Goal: Task Accomplishment & Management: Manage account settings

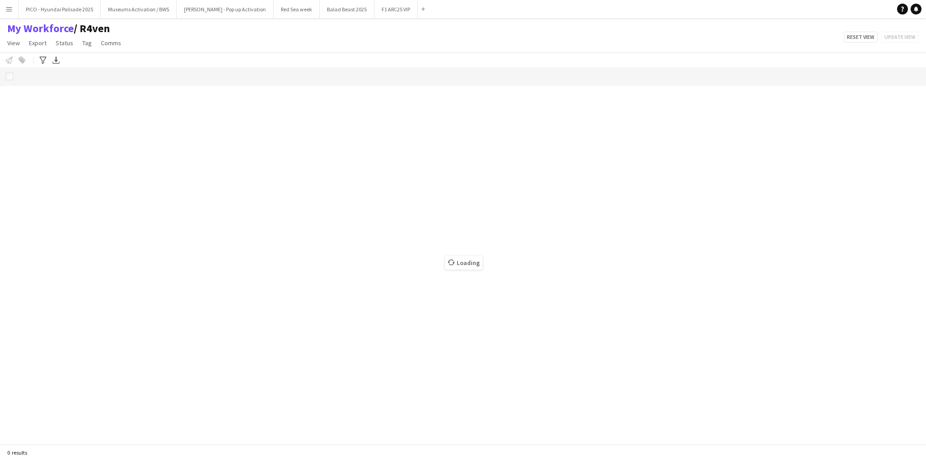
click at [178, 33] on div "My Workforce / R4ven View Views Default view R4ven New view Update view Delete …" at bounding box center [463, 37] width 926 height 31
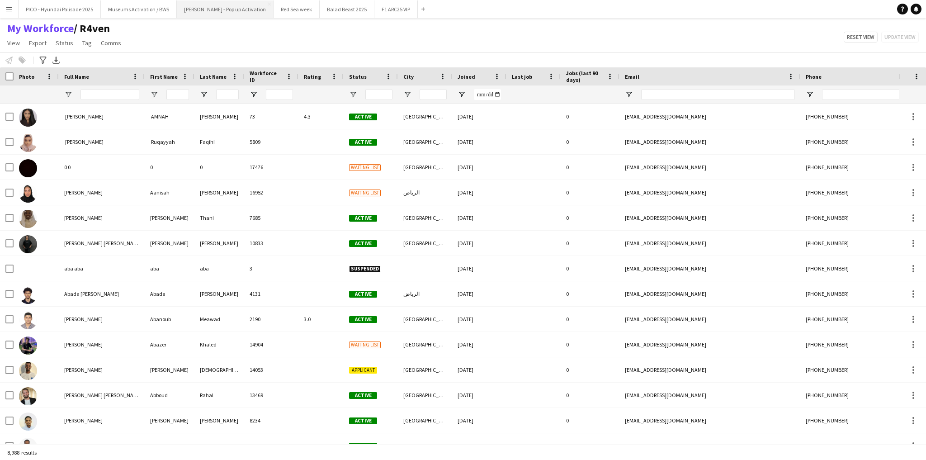
type input "**********"
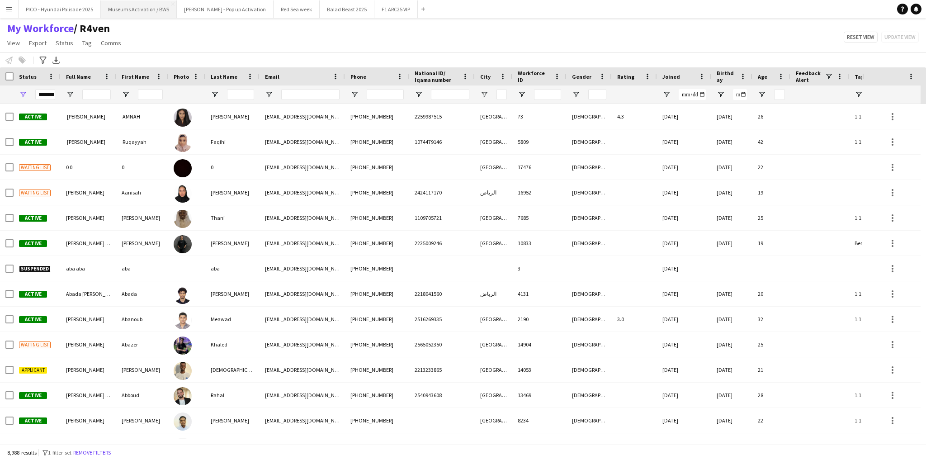
click at [128, 9] on button "Museums Activation / BWS Close" at bounding box center [139, 9] width 76 height 18
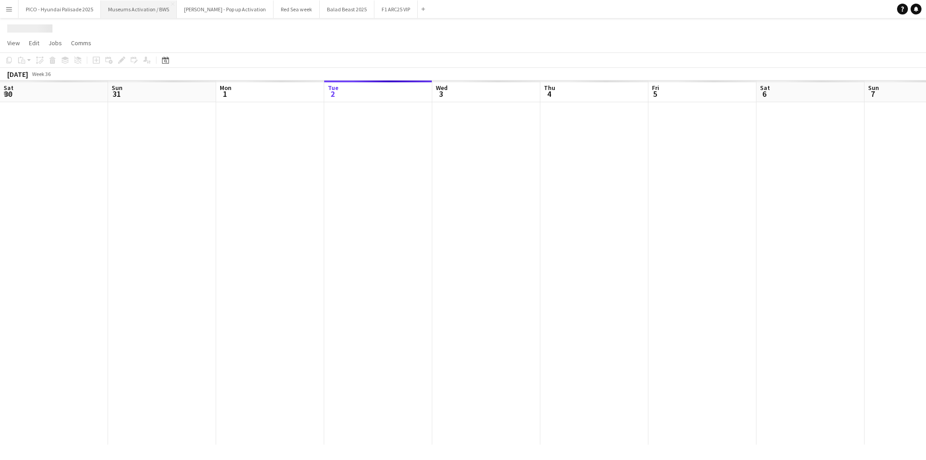
scroll to position [0, 216]
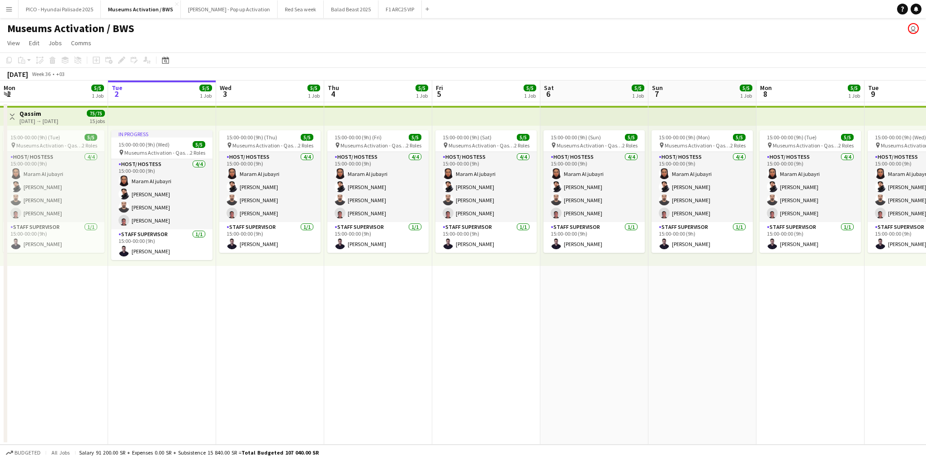
click at [241, 287] on app-date-cell "15:00-00:00 (9h) (Thu) 5/5 pin Museums Activation - Qassim 2 Roles Host/ Hostes…" at bounding box center [270, 273] width 108 height 342
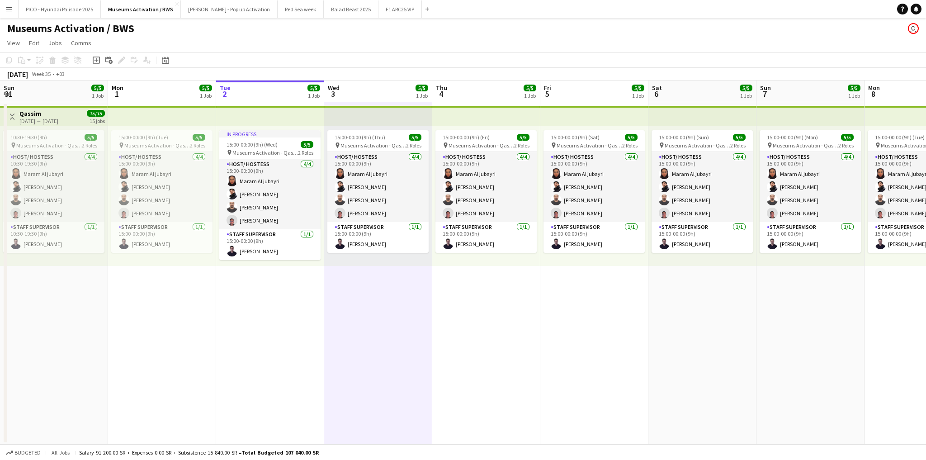
scroll to position [0, 232]
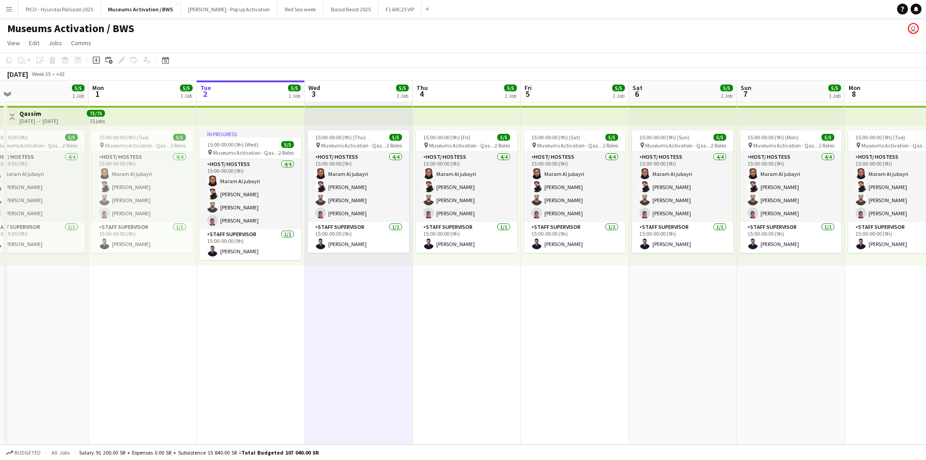
click at [334, 283] on app-calendar-viewport "Fri 29 Sat 30 5/5 1 Job Sun 31 5/5 1 Job Mon 1 5/5 1 Job Tue 2 5/5 1 Job Wed 3 …" at bounding box center [463, 262] width 926 height 364
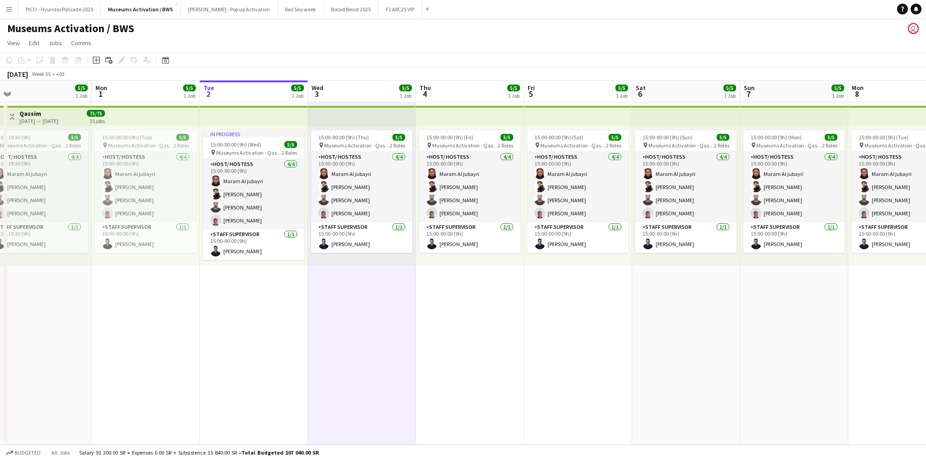
click at [221, 282] on app-date-cell "In progress 15:00-00:00 (9h) (Wed) 5/5 pin Museums Activation - Qassim 2 Roles …" at bounding box center [254, 273] width 108 height 342
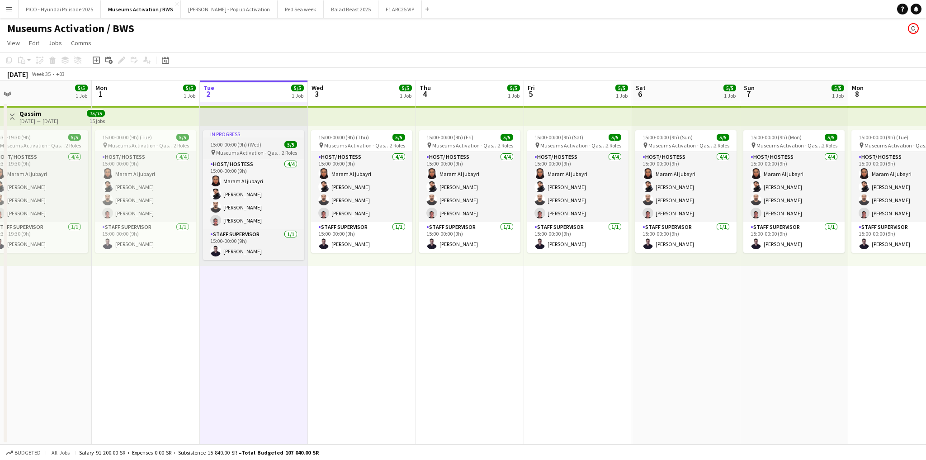
click at [253, 151] on span "Museums Activation - Qassim" at bounding box center [249, 152] width 66 height 7
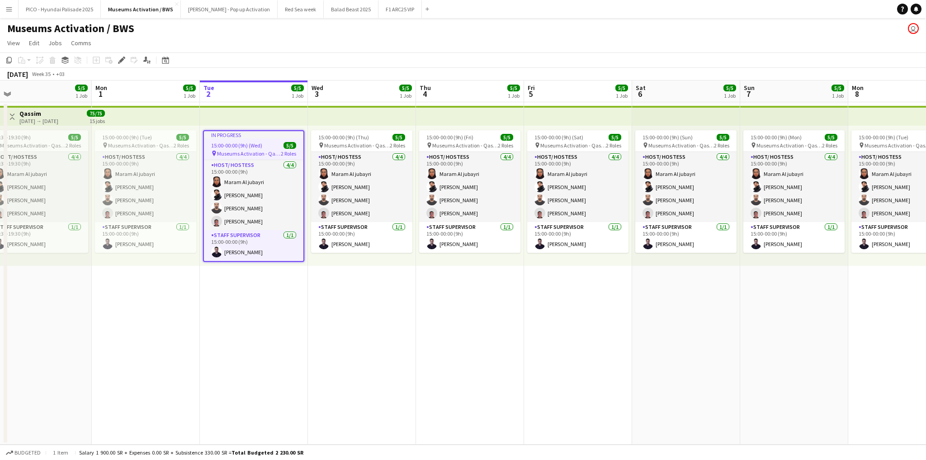
click at [237, 300] on app-date-cell "In progress 15:00-00:00 (9h) (Wed) 5/5 pin Museums Activation - Qassim 2 Roles …" at bounding box center [254, 273] width 108 height 342
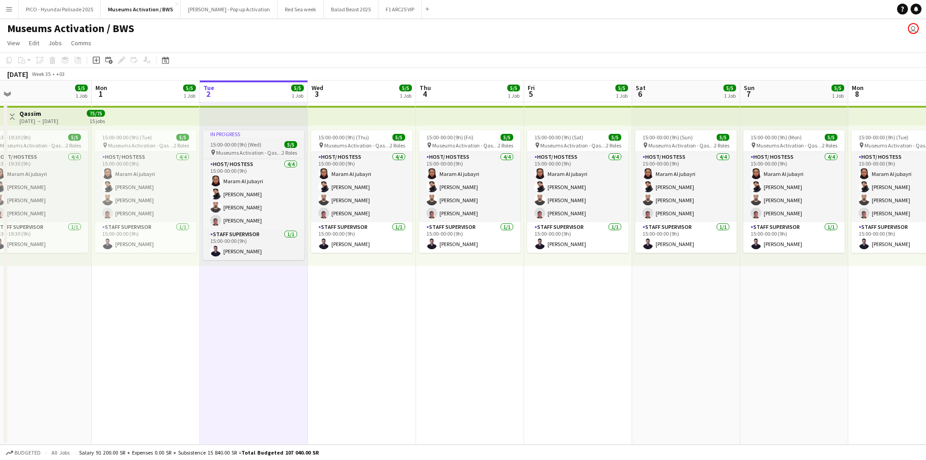
click at [273, 142] on div "15:00-00:00 (9h) (Wed) 5/5" at bounding box center [253, 144] width 101 height 7
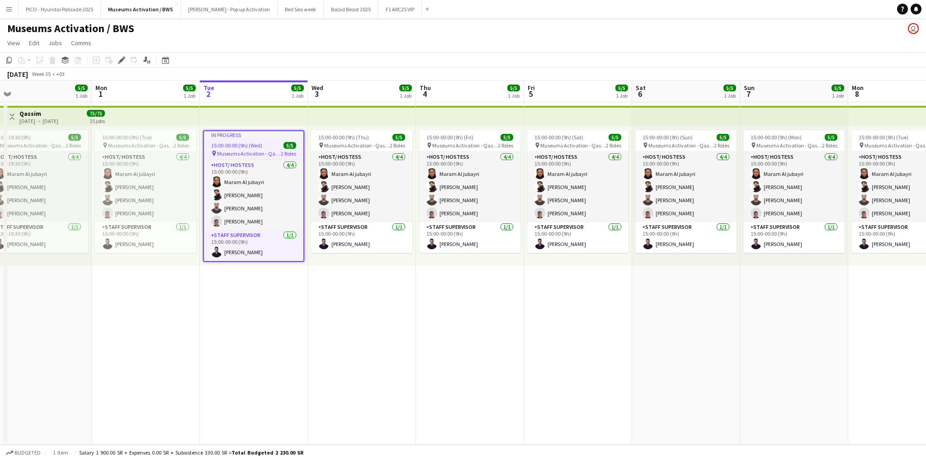
click at [372, 282] on app-date-cell "15:00-00:00 (9h) (Thu) 5/5 pin Museums Activation - Qassim 2 Roles Host/ Hostes…" at bounding box center [362, 273] width 108 height 342
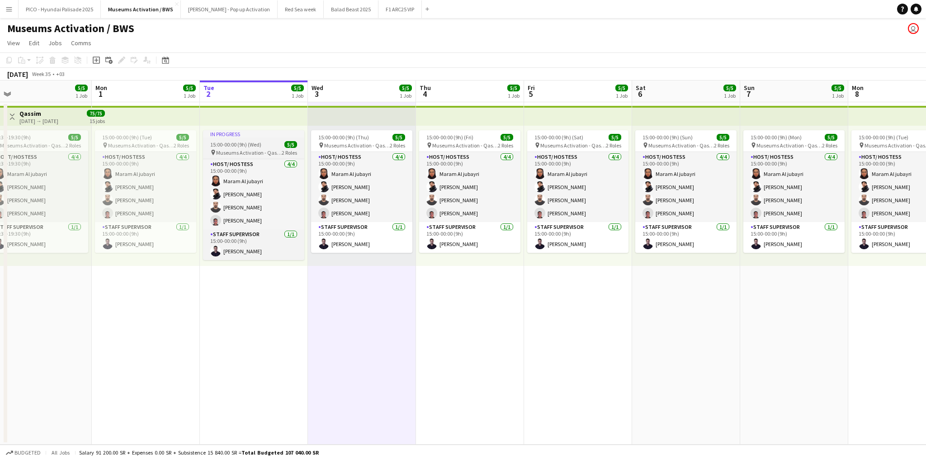
click at [271, 143] on div "15:00-00:00 (9h) (Wed) 5/5" at bounding box center [253, 144] width 101 height 7
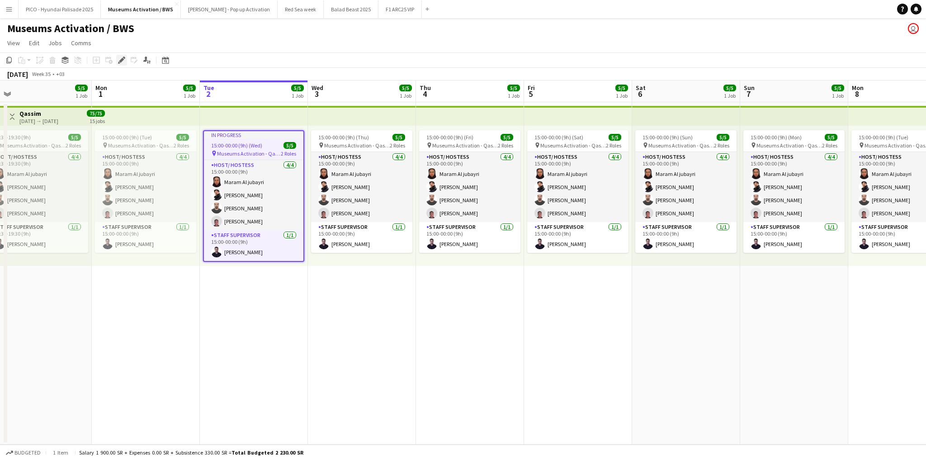
click at [123, 61] on icon "Edit" at bounding box center [121, 59] width 7 height 7
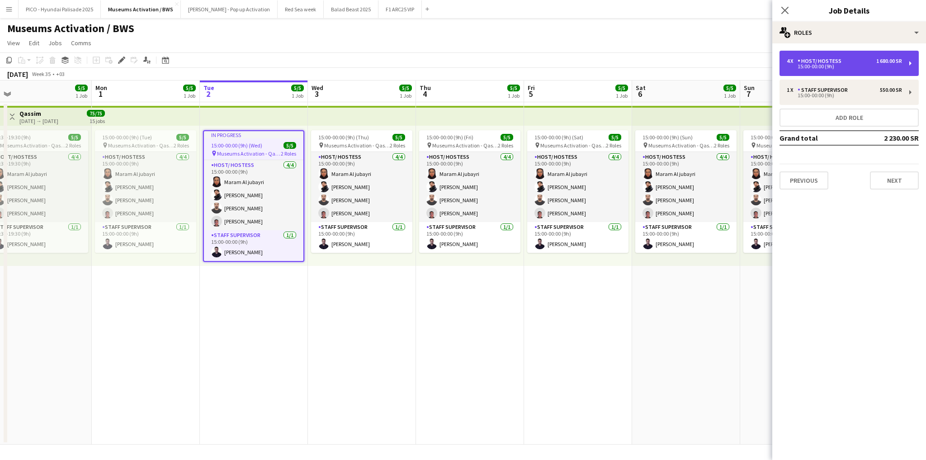
click at [803, 65] on div "15:00-00:00 (9h)" at bounding box center [843, 66] width 115 height 5
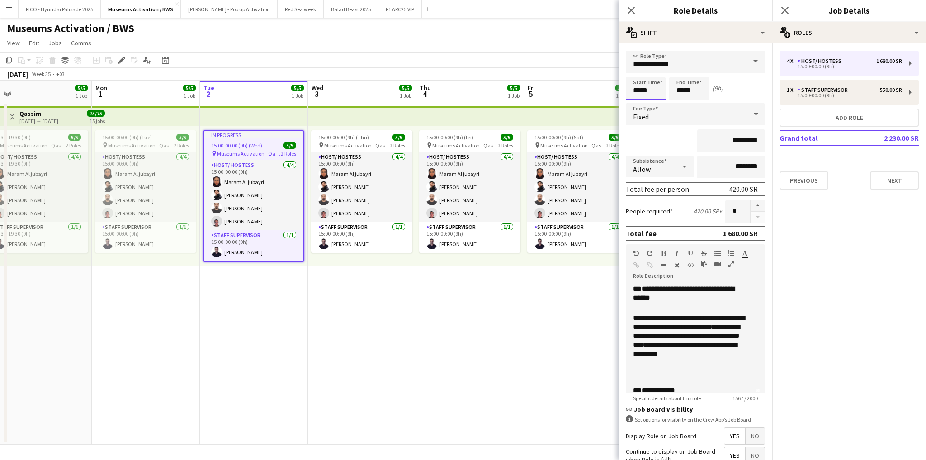
click at [651, 94] on body "Menu Boards Boards Boards All jobs Status Workforce Workforce My Workforce Recr…" at bounding box center [463, 230] width 926 height 460
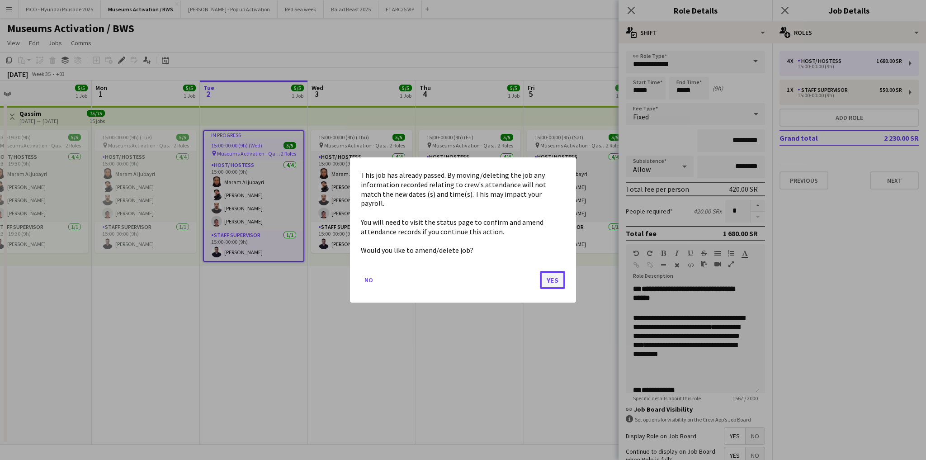
click at [553, 280] on button "Yes" at bounding box center [552, 280] width 25 height 18
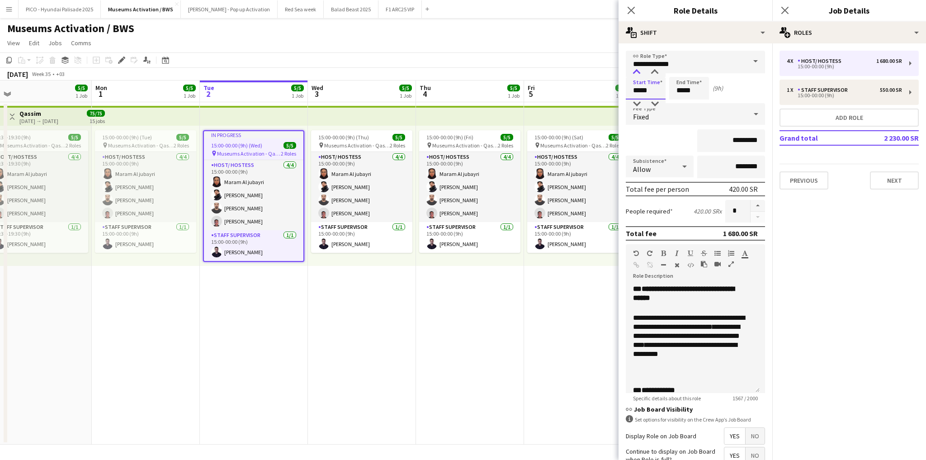
type input "*****"
click at [634, 71] on div at bounding box center [636, 72] width 18 height 9
click at [819, 94] on div "15:00-00:00 (9h)" at bounding box center [843, 95] width 115 height 5
type input "**********"
type input "*****"
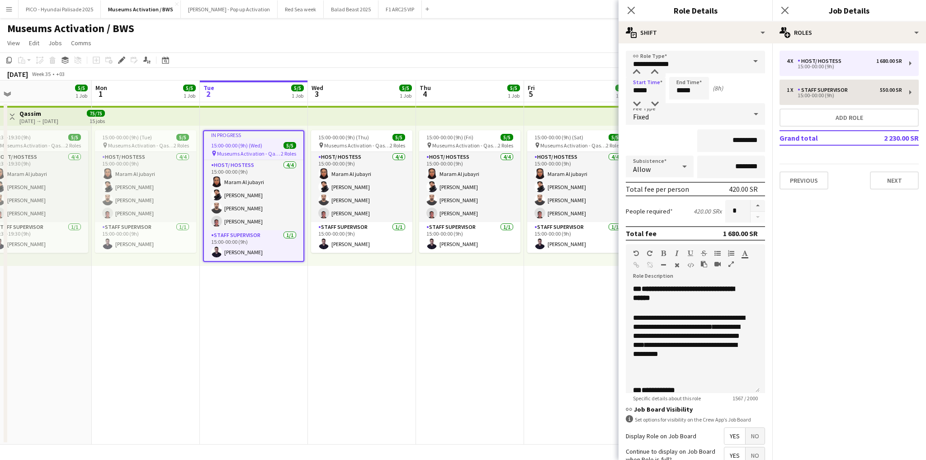
type input "*********"
type input "********"
type input "*"
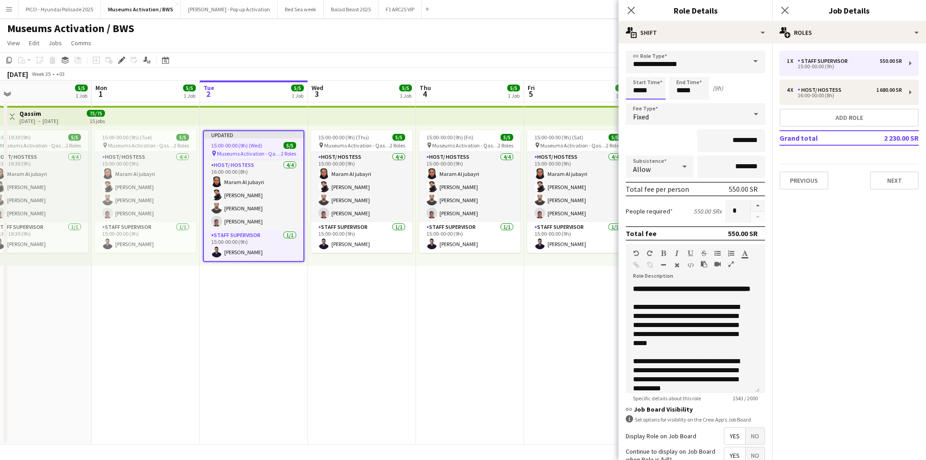
click at [638, 87] on input "*****" at bounding box center [646, 88] width 40 height 23
type input "*****"
click at [635, 69] on div at bounding box center [636, 72] width 18 height 9
click at [591, 61] on app-toolbar "Copy Paste Paste Ctrl+V Paste with crew Ctrl+Shift+V Paste linked Job [GEOGRAPH…" at bounding box center [463, 59] width 926 height 15
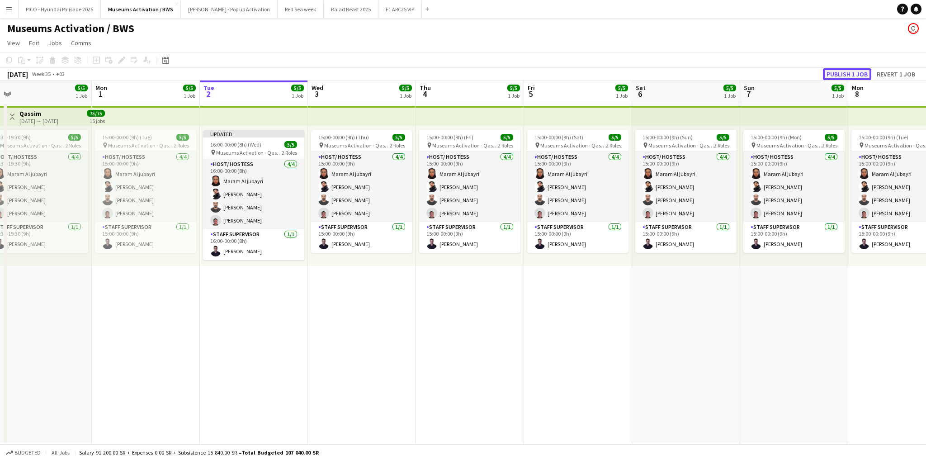
click at [842, 77] on button "Publish 1 job" at bounding box center [847, 74] width 48 height 12
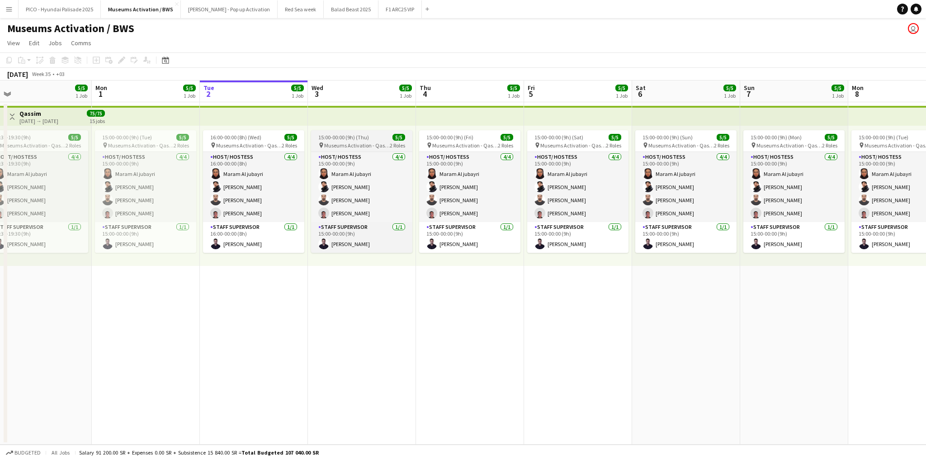
click at [337, 136] on span "15:00-00:00 (9h) (Thu)" at bounding box center [343, 137] width 51 height 7
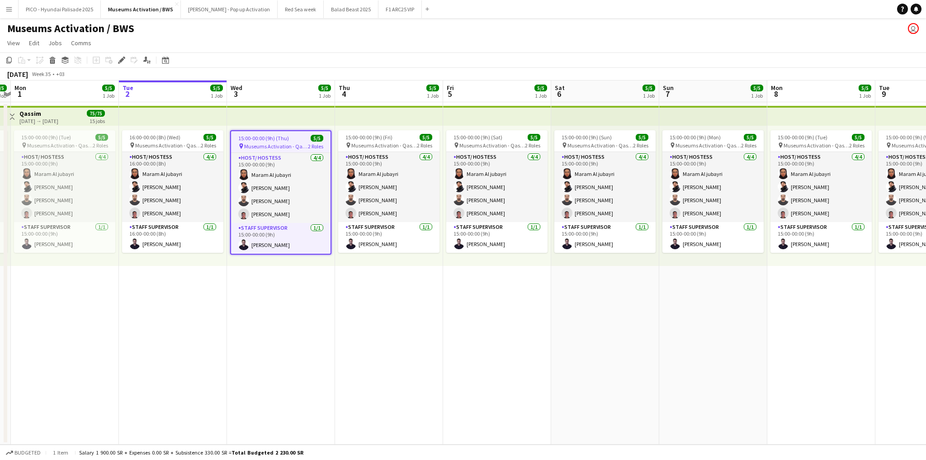
drag, startPoint x: 766, startPoint y: 304, endPoint x: 576, endPoint y: 291, distance: 190.3
click at [576, 291] on app-calendar-viewport "Fri 29 Sat 30 5/5 1 Job Sun 31 5/5 1 Job Mon 1 5/5 1 Job Tue 2 5/5 1 Job Wed 3 …" at bounding box center [463, 262] width 926 height 364
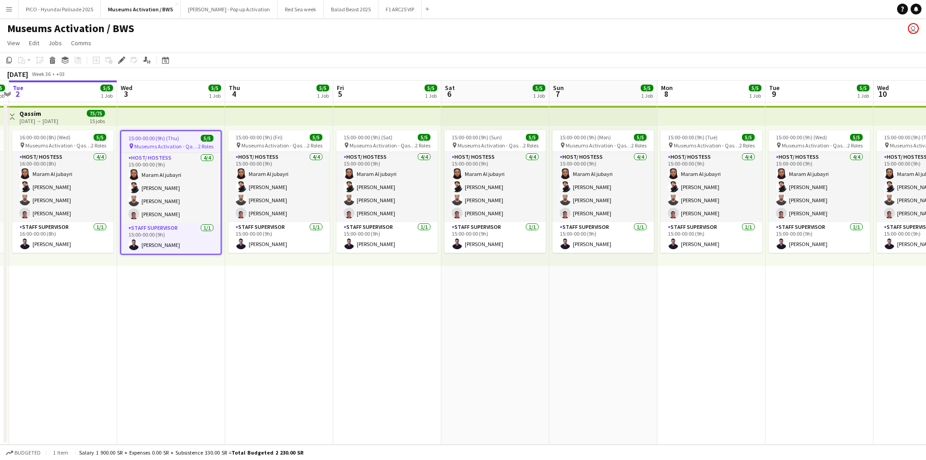
drag, startPoint x: 621, startPoint y: 278, endPoint x: 512, endPoint y: 284, distance: 110.0
click at [512, 284] on app-calendar-viewport "Sat 30 5/5 1 Job Sun 31 5/5 1 Job Mon 1 5/5 1 Job Tue 2 5/5 1 Job Wed 3 5/5 1 J…" at bounding box center [463, 262] width 926 height 364
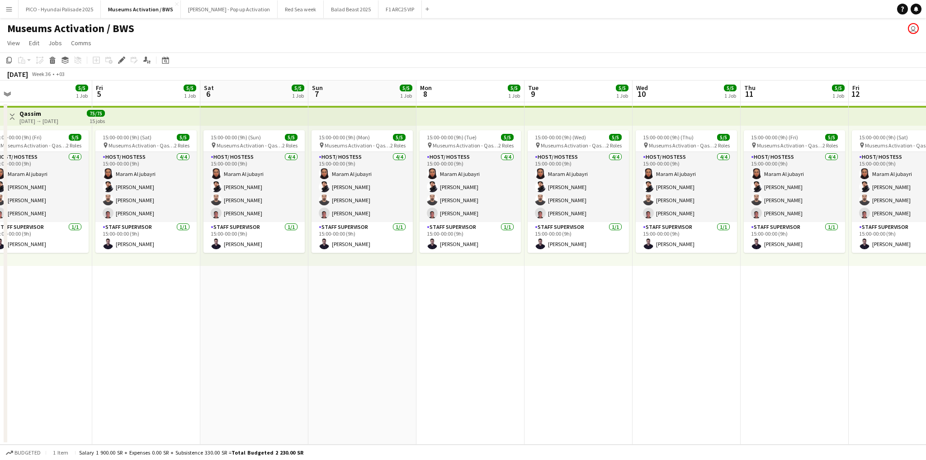
drag, startPoint x: 694, startPoint y: 272, endPoint x: 462, endPoint y: 282, distance: 232.5
click at [464, 282] on app-calendar-viewport "Mon 1 5/5 1 Job Tue 2 5/5 1 Job Wed 3 5/5 1 Job Thu 4 5/5 1 Job Fri 5 5/5 1 Job…" at bounding box center [463, 262] width 926 height 364
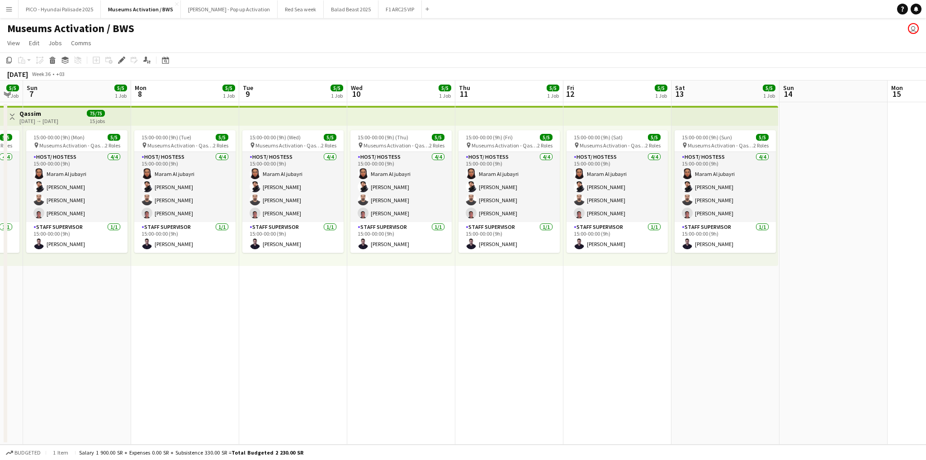
click at [440, 280] on app-calendar-viewport "Wed 3 5/5 1 Job Thu 4 5/5 1 Job Fri 5 5/5 1 Job Sat 6 5/5 1 Job Sun 7 5/5 1 Job…" at bounding box center [463, 262] width 926 height 364
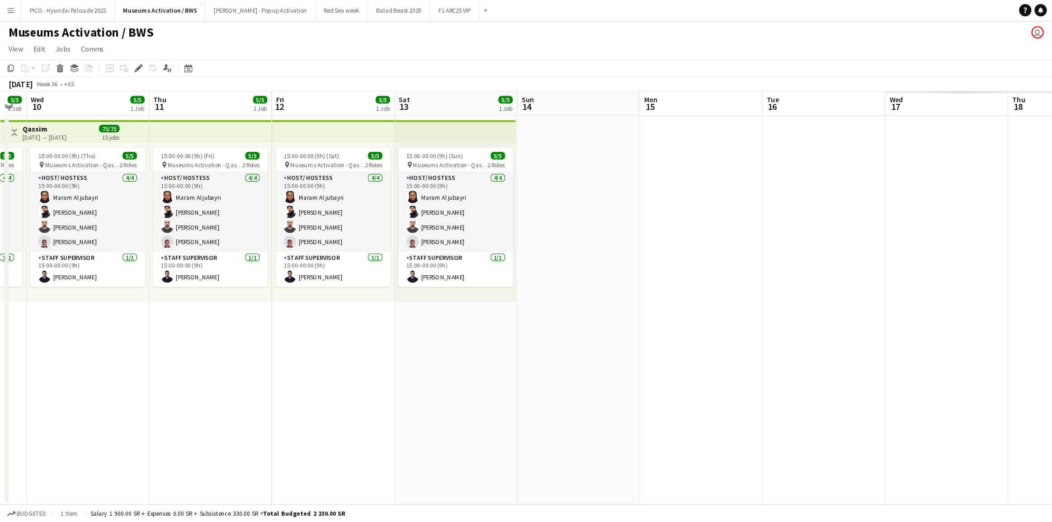
scroll to position [0, 218]
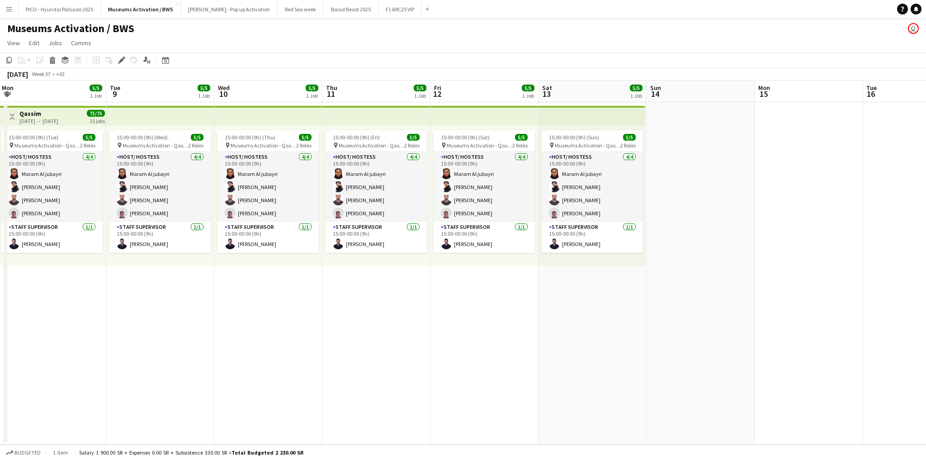
click at [564, 131] on app-job-card "15:00-00:00 (9h) (Sun) 5/5 pin Museums Activation - Qassim 2 Roles Host/ Hostes…" at bounding box center [591, 191] width 101 height 122
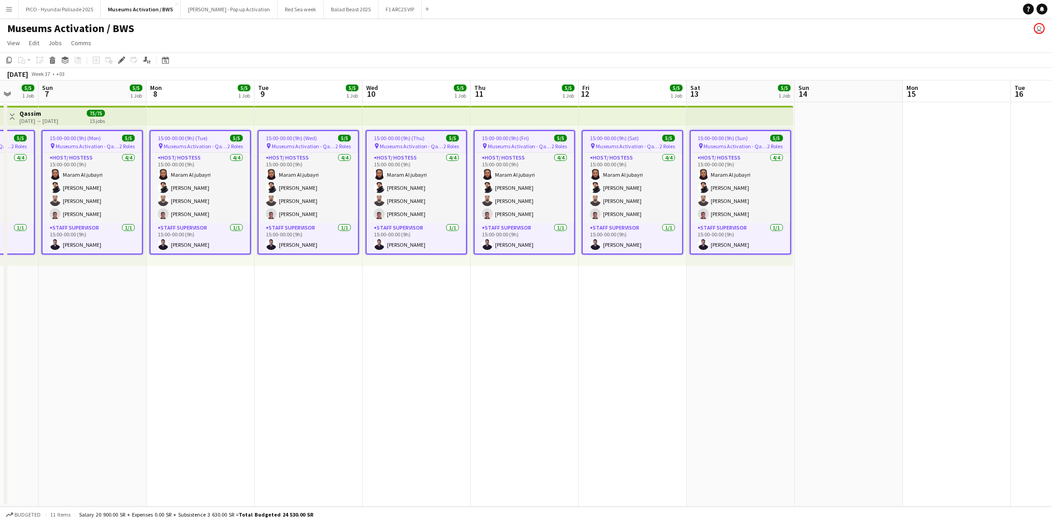
drag, startPoint x: 99, startPoint y: 315, endPoint x: 231, endPoint y: 280, distance: 135.5
click at [245, 284] on app-calendar-viewport "Fri 5 5/5 1 Job Sat 6 5/5 1 Job Sun 7 5/5 1 Job Mon 8 5/5 1 Job Tue 9 5/5 1 Job…" at bounding box center [526, 293] width 1052 height 426
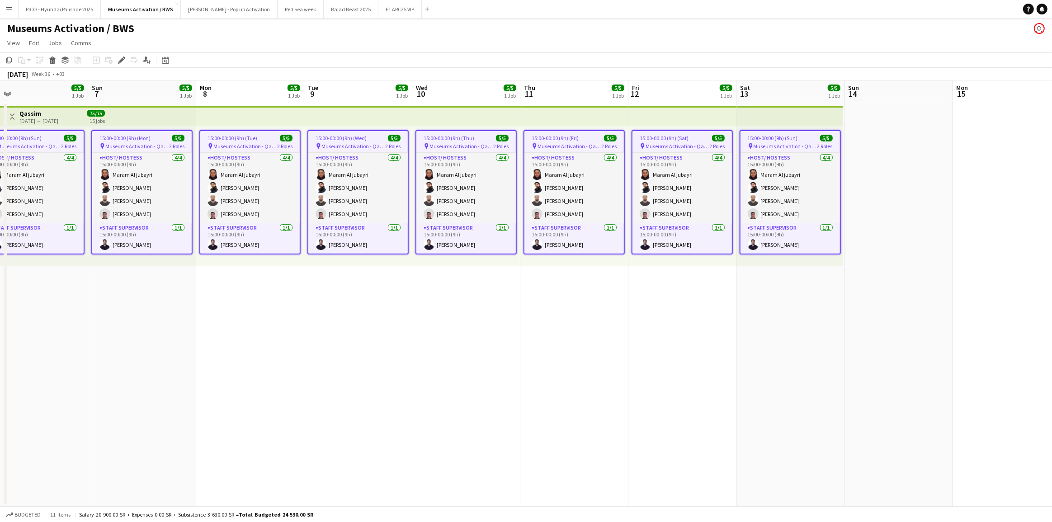
drag, startPoint x: 93, startPoint y: 287, endPoint x: 272, endPoint y: 258, distance: 181.5
click at [271, 258] on app-calendar-viewport "Thu 4 5/5 1 Job Fri 5 5/5 1 Job Sat 6 5/5 1 Job Sun 7 5/5 1 Job Mon 8 5/5 1 Job…" at bounding box center [526, 293] width 1052 height 426
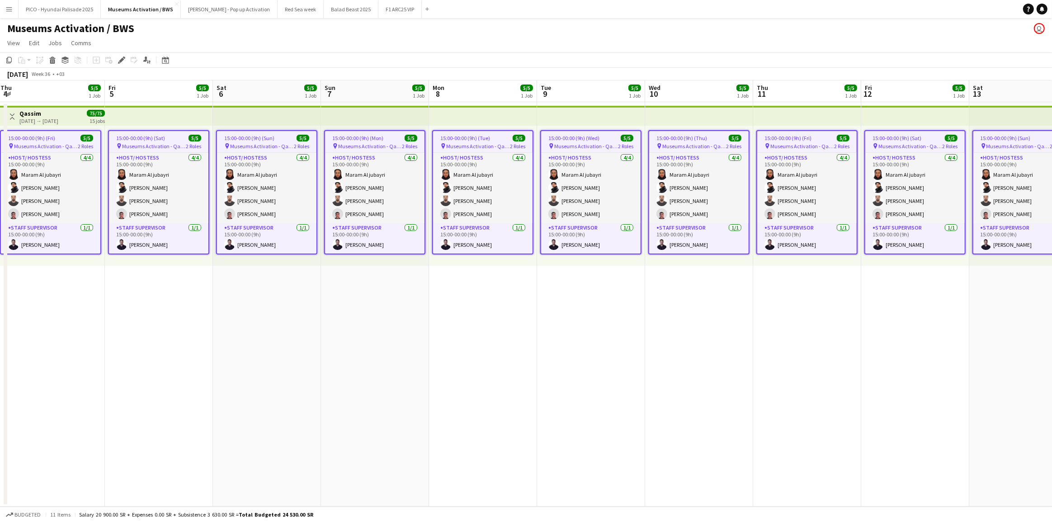
drag, startPoint x: 313, startPoint y: 254, endPoint x: 275, endPoint y: 253, distance: 37.5
click at [320, 252] on app-calendar-viewport "Tue 2 5/5 1 Job Wed 3 5/5 1 Job Thu 4 5/5 1 Job Fri 5 5/5 1 Job Sat 6 5/5 1 Job…" at bounding box center [526, 293] width 1052 height 426
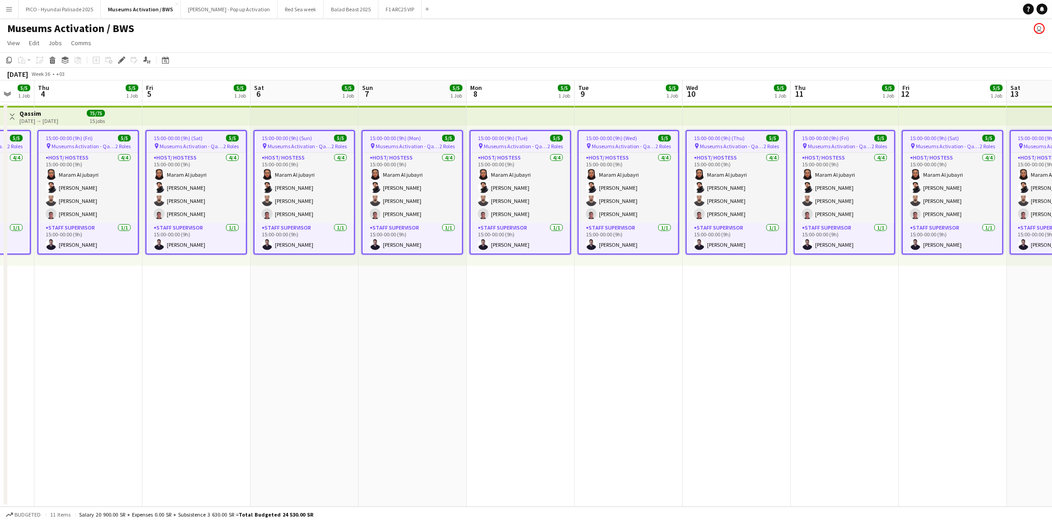
drag, startPoint x: 154, startPoint y: 280, endPoint x: 238, endPoint y: 254, distance: 87.4
click at [278, 249] on app-calendar-viewport "Tue 2 5/5 1 Job Wed 3 5/5 1 Job Thu 4 5/5 1 Job Fri 5 5/5 1 Job Sat 6 5/5 1 Job…" at bounding box center [526, 293] width 1052 height 426
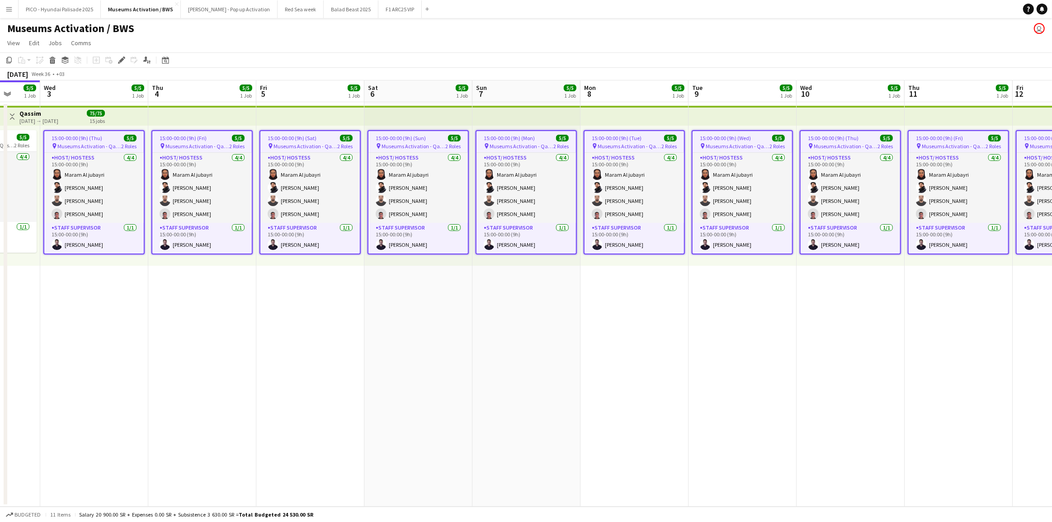
drag, startPoint x: 221, startPoint y: 268, endPoint x: 244, endPoint y: 260, distance: 24.3
click at [251, 259] on app-calendar-viewport "Sun 31 5/5 1 Job Mon 1 5/5 1 Job Tue 2 5/5 1 Job Wed 3 5/5 1 Job Thu 4 5/5 1 Jo…" at bounding box center [526, 293] width 1052 height 426
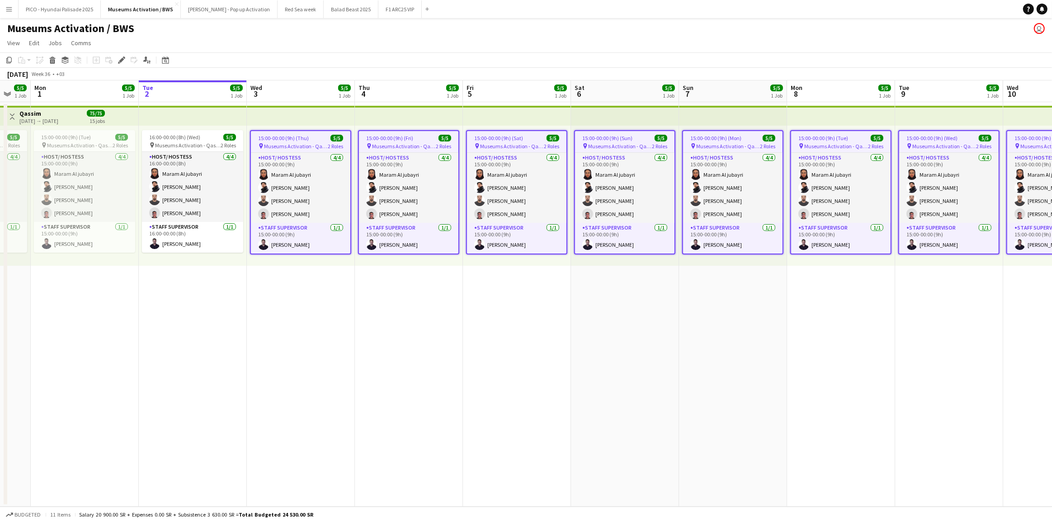
drag, startPoint x: 240, startPoint y: 268, endPoint x: 292, endPoint y: 259, distance: 51.9
click at [292, 259] on app-calendar-viewport "Sat 30 5/5 1 Job Sun 31 5/5 1 Job Mon 1 5/5 1 Job Tue 2 5/5 1 Job Wed 3 5/5 1 J…" at bounding box center [526, 293] width 1052 height 426
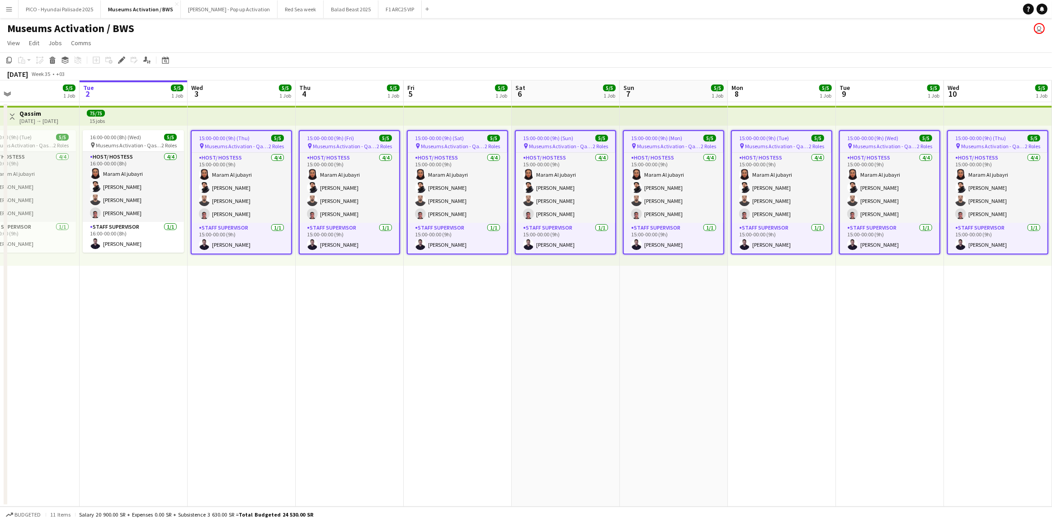
drag, startPoint x: 249, startPoint y: 273, endPoint x: 147, endPoint y: 275, distance: 102.2
click at [112, 272] on app-calendar-viewport "Fri 29 Sat 30 5/5 1 Job Sun 31 5/5 1 Job Mon 1 5/5 1 Job Tue 2 5/5 1 Job Wed 3 …" at bounding box center [526, 293] width 1052 height 426
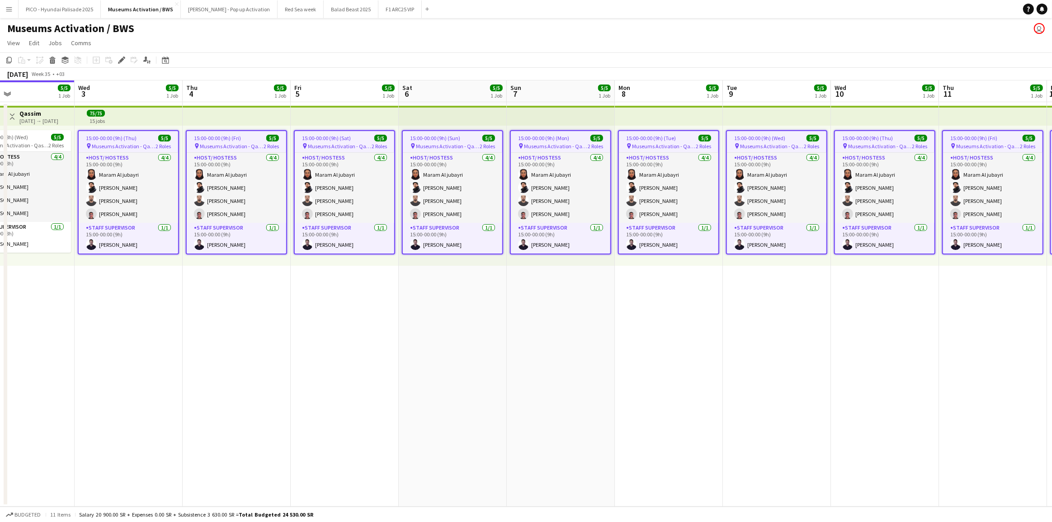
drag, startPoint x: 145, startPoint y: 276, endPoint x: 102, endPoint y: 277, distance: 42.5
click at [103, 277] on app-calendar-viewport "Sat 30 5/5 1 Job Sun 31 5/5 1 Job Mon 1 5/5 1 Job Tue 2 5/5 1 Job Wed 3 5/5 1 J…" at bounding box center [526, 293] width 1052 height 426
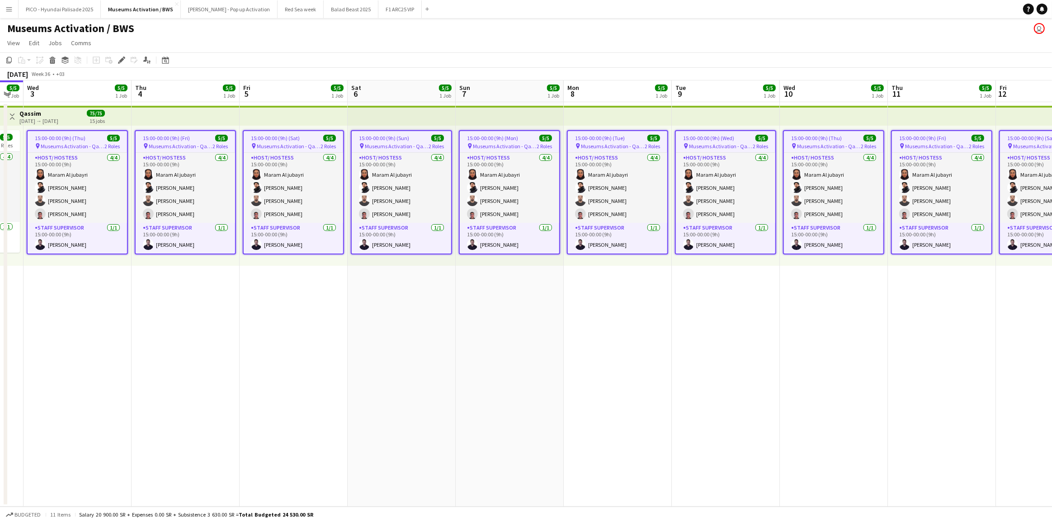
drag, startPoint x: 137, startPoint y: 278, endPoint x: 91, endPoint y: 282, distance: 46.2
click at [95, 282] on app-calendar-viewport "Sun 31 5/5 1 Job Mon 1 5/5 1 Job Tue 2 5/5 1 Job Wed 3 5/5 1 Job Thu 4 5/5 1 Jo…" at bounding box center [526, 293] width 1052 height 426
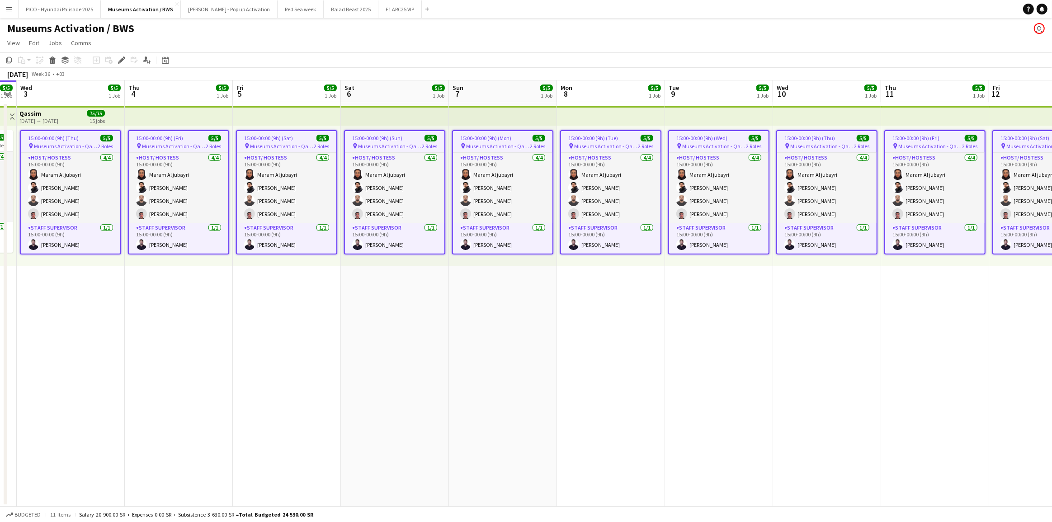
click at [86, 282] on app-date-cell "15:00-00:00 (9h) (Thu) 5/5 pin Museums Activation - Qassim 2 Roles Host/ Hostes…" at bounding box center [71, 304] width 108 height 405
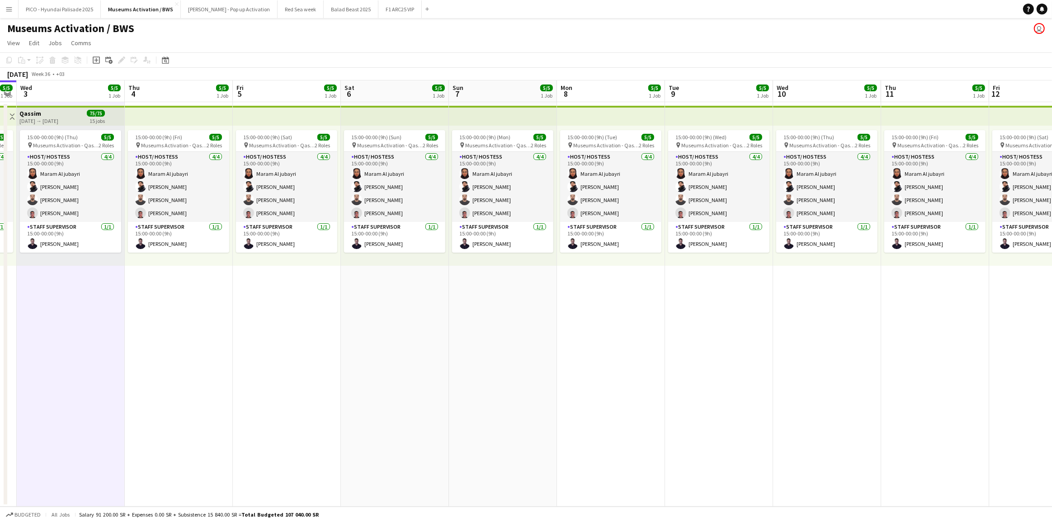
drag, startPoint x: 182, startPoint y: 285, endPoint x: 274, endPoint y: 275, distance: 93.2
click at [274, 275] on app-calendar-viewport "Sun 31 5/5 1 Job Mon 1 5/5 1 Job Tue 2 5/5 1 Job Wed 3 5/5 1 Job Thu 4 5/5 1 Jo…" at bounding box center [526, 293] width 1052 height 426
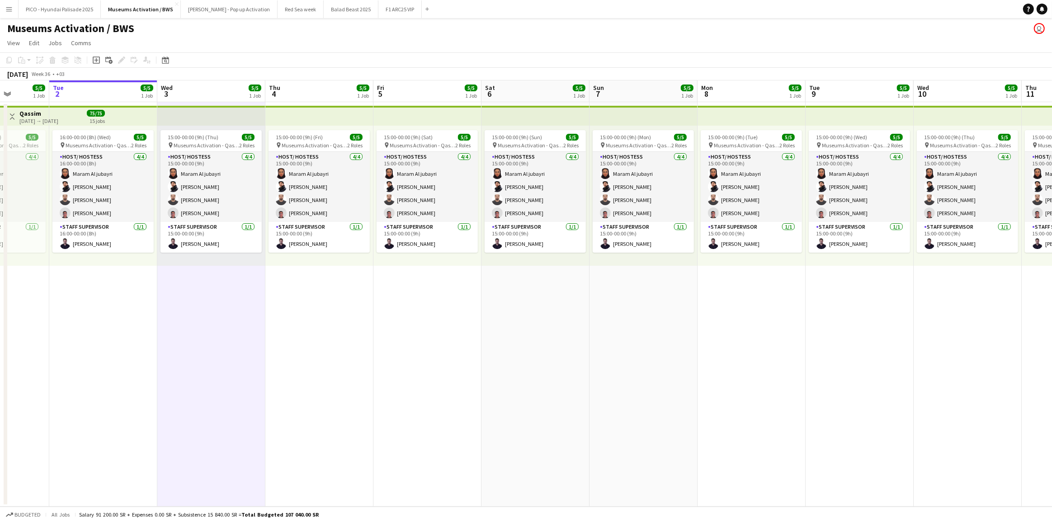
click at [122, 287] on app-date-cell "16:00-00:00 (8h) (Wed) 5/5 pin Museums Activation - Qassim 2 Roles Host/ Hostes…" at bounding box center [103, 304] width 108 height 405
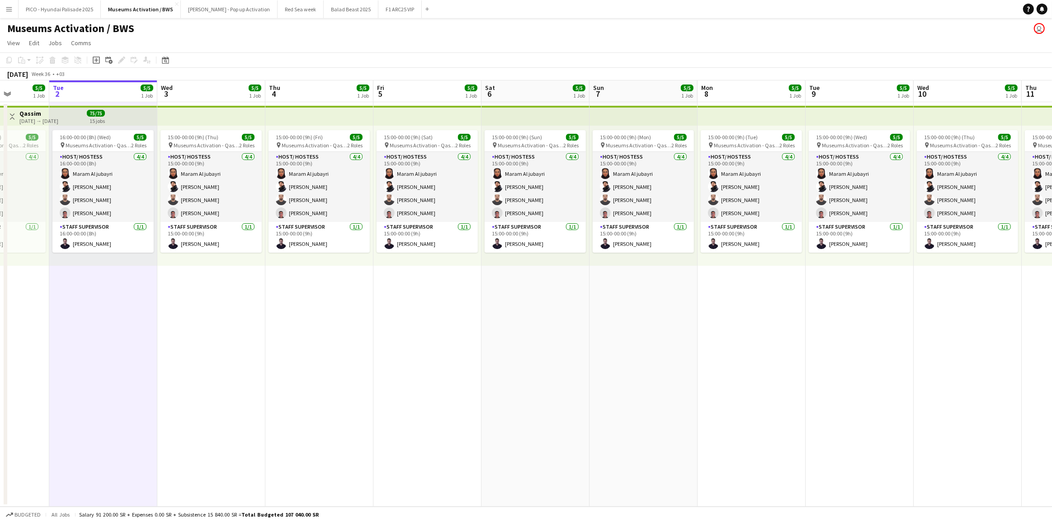
click at [9, 5] on app-icon "Menu" at bounding box center [8, 8] width 7 height 7
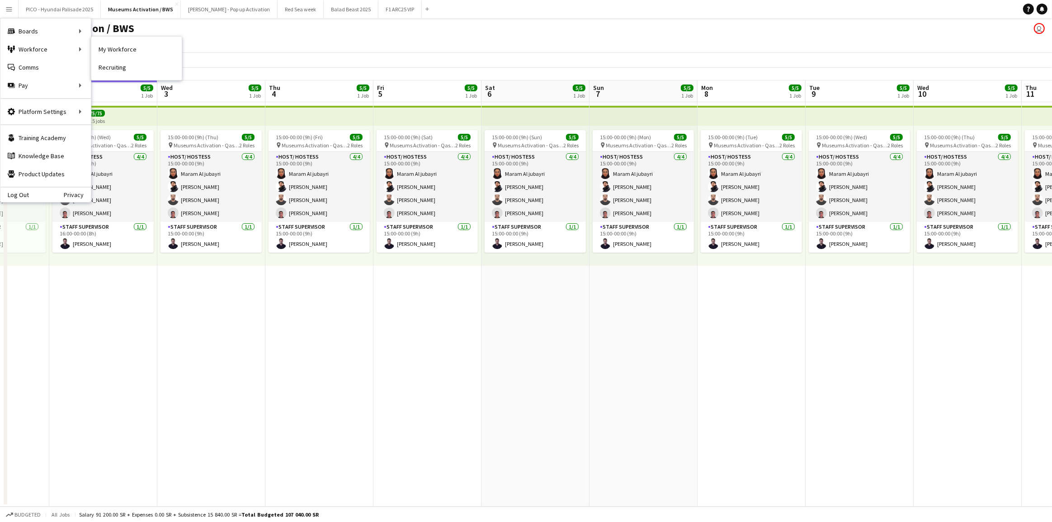
drag, startPoint x: 106, startPoint y: 46, endPoint x: 64, endPoint y: 92, distance: 62.4
click at [106, 46] on link "My Workforce" at bounding box center [136, 49] width 90 height 18
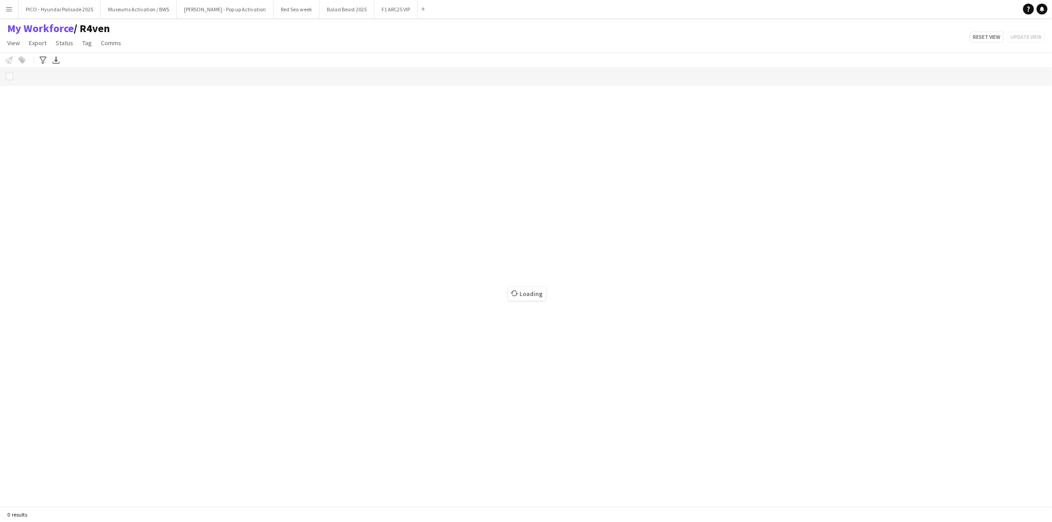
drag, startPoint x: 139, startPoint y: 42, endPoint x: 4, endPoint y: 30, distance: 135.2
click at [4, 30] on div "My Workforce / R4ven View Views Default view R4ven New view Update view Delete …" at bounding box center [526, 37] width 1052 height 31
click at [169, 35] on div "My Workforce / R4ven View Views Default view R4ven New view Update view Delete …" at bounding box center [526, 37] width 1052 height 31
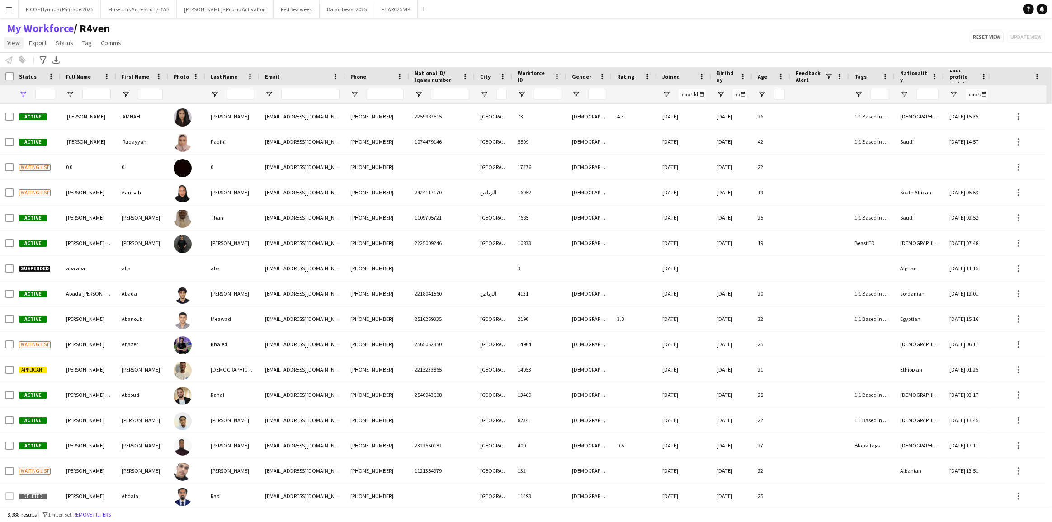
type input "**********"
drag, startPoint x: 123, startPoint y: 42, endPoint x: 1, endPoint y: 41, distance: 122.5
click at [1, 41] on app-page-menu "View Views Default view R4ven New view Update view Delete view Edit name Custom…" at bounding box center [65, 43] width 130 height 17
click at [223, 29] on div "My Workforce / R4ven View Views Default view R4ven New view Update view Delete …" at bounding box center [526, 37] width 1052 height 31
click at [143, 12] on button "Museums Activation / BWS Close" at bounding box center [139, 9] width 76 height 18
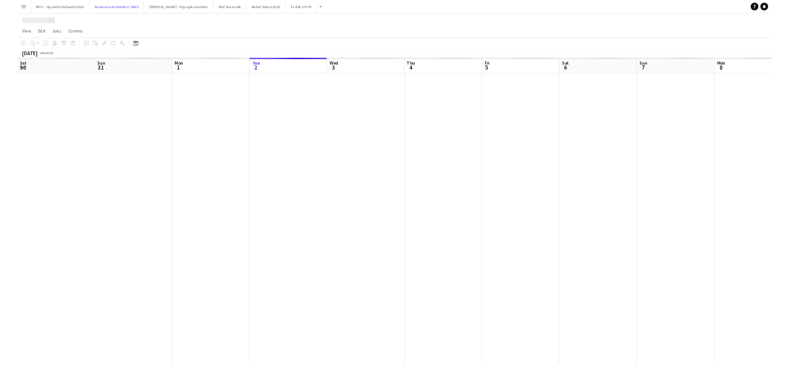
scroll to position [0, 216]
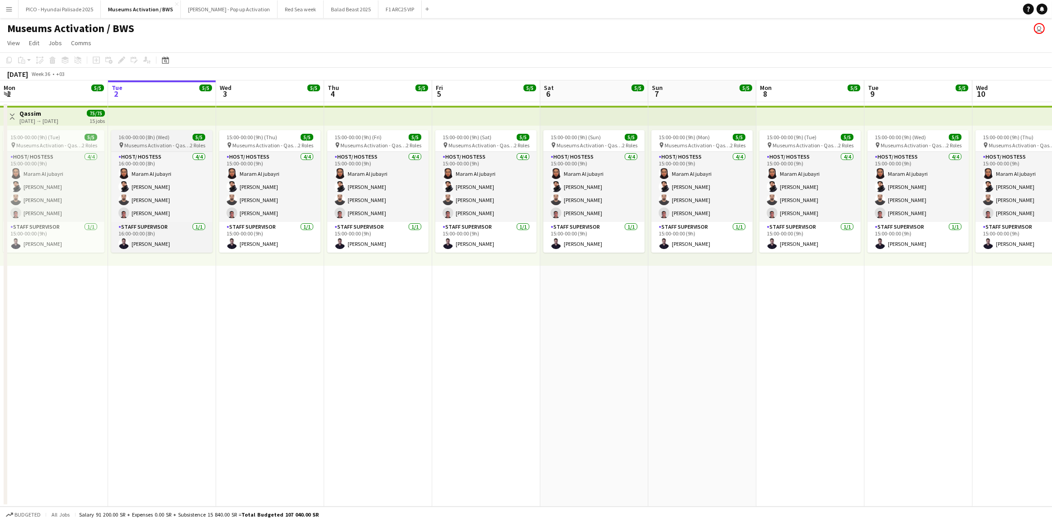
click at [177, 134] on div "16:00-00:00 (8h) (Wed) 5/5" at bounding box center [161, 137] width 101 height 7
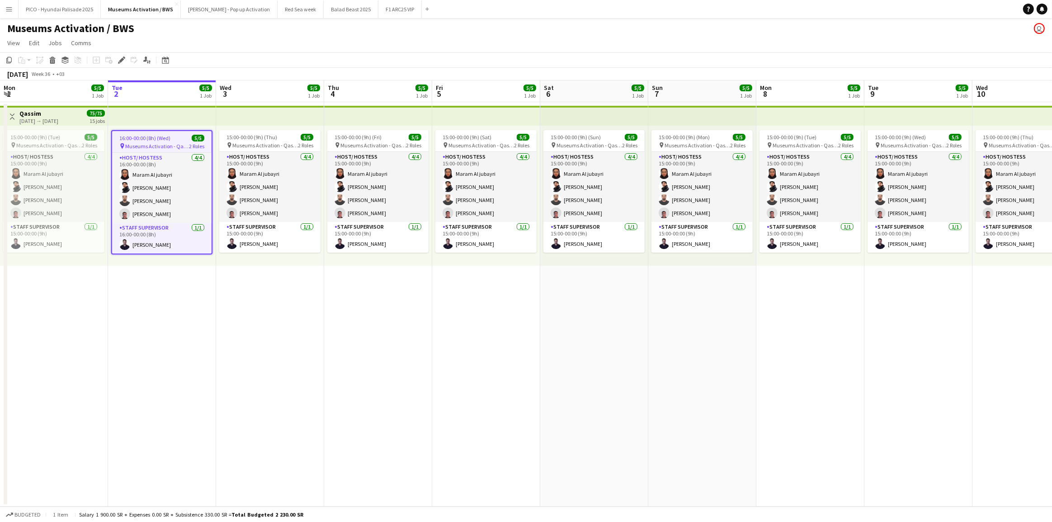
click at [206, 278] on app-date-cell "16:00-00:00 (8h) (Wed) 5/5 pin Museums Activation - Qassim 2 Roles Host/ Hostes…" at bounding box center [162, 304] width 108 height 405
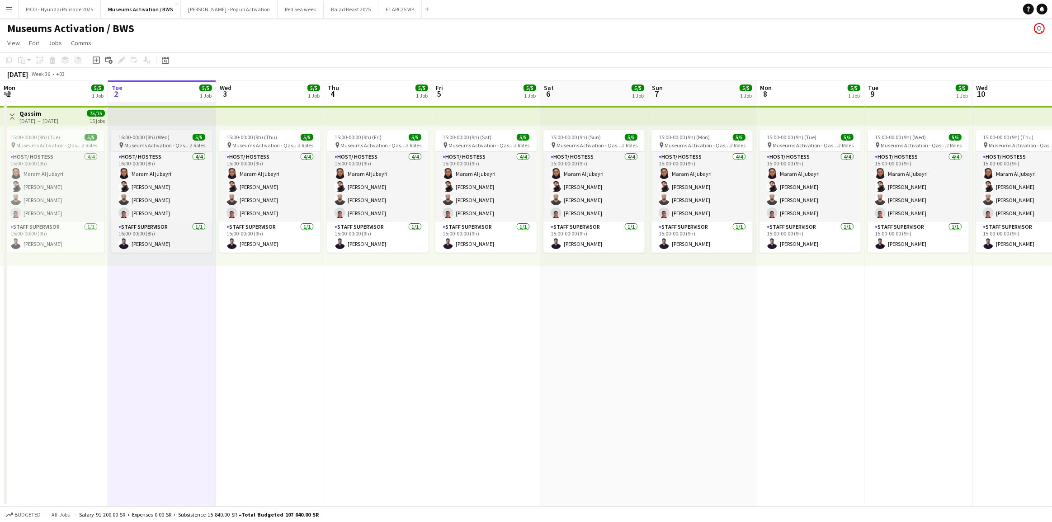
click at [197, 134] on span "5/5" at bounding box center [199, 137] width 13 height 7
